Goal: Information Seeking & Learning: Learn about a topic

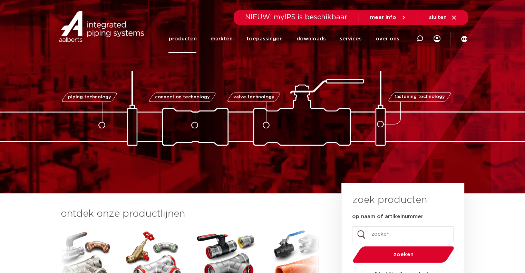
click at [195, 38] on link "producten" at bounding box center [182, 39] width 28 height 28
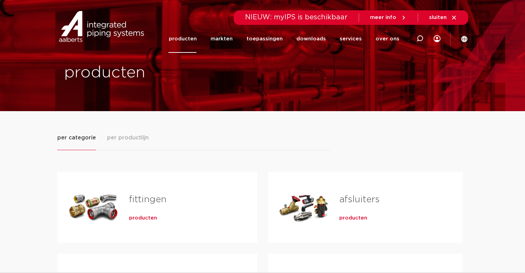
click at [139, 138] on span "per productlijn" at bounding box center [128, 137] width 42 height 8
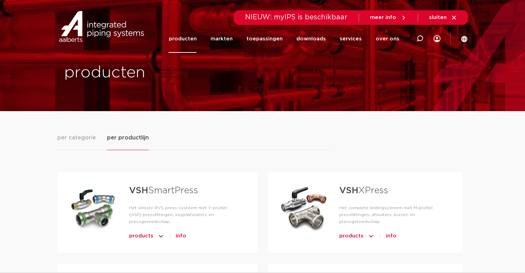
click at [345, 190] on strong "VSH" at bounding box center [348, 190] width 19 height 9
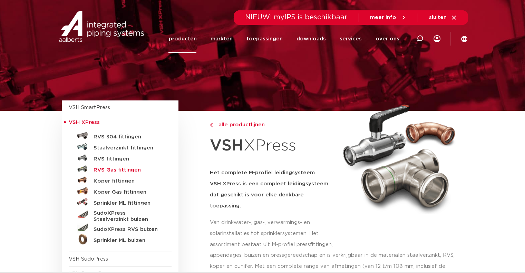
click at [114, 169] on h5 "RVS Gas fittingen" at bounding box center [127, 170] width 68 height 6
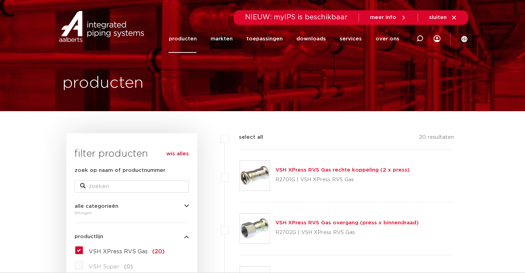
click at [341, 169] on link "VSH XPress RVS Gas rechte koppeling (2 x press)" at bounding box center [342, 169] width 134 height 5
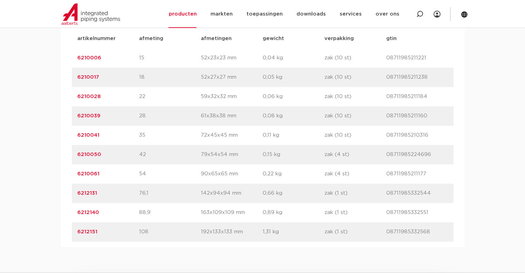
scroll to position [492, 0]
